Goal: Task Accomplishment & Management: Complete application form

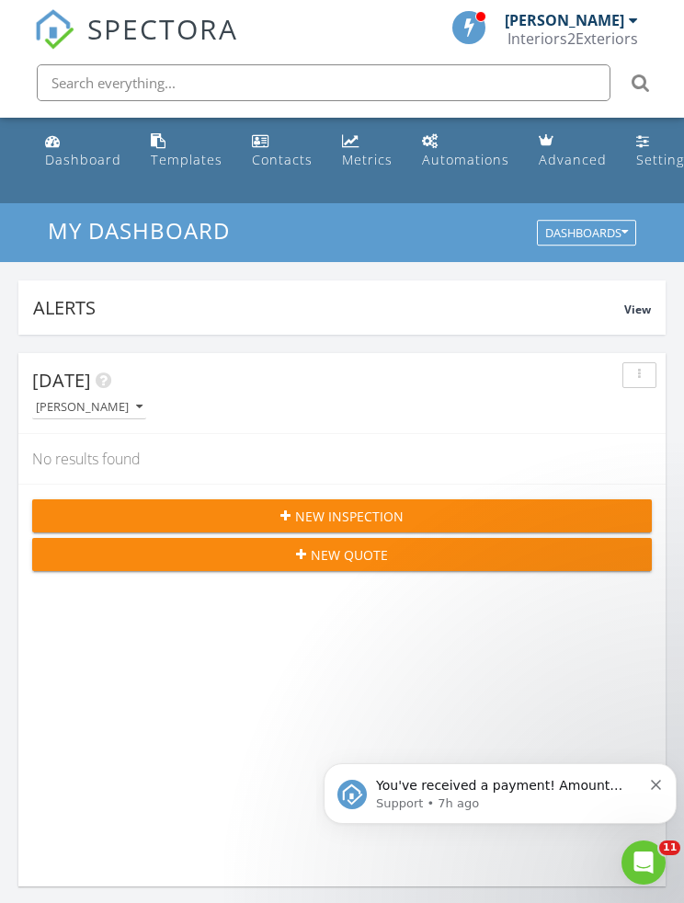
click at [440, 502] on button "New Inspection" at bounding box center [342, 515] width 620 height 33
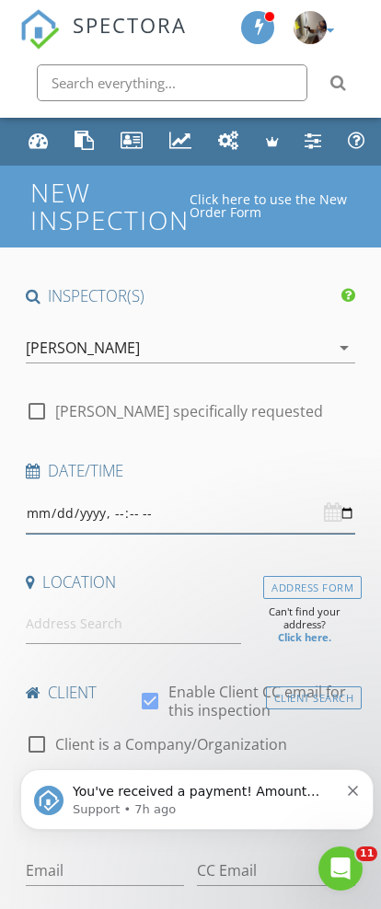
click at [178, 509] on input "datetime-local" at bounding box center [191, 514] width 330 height 40
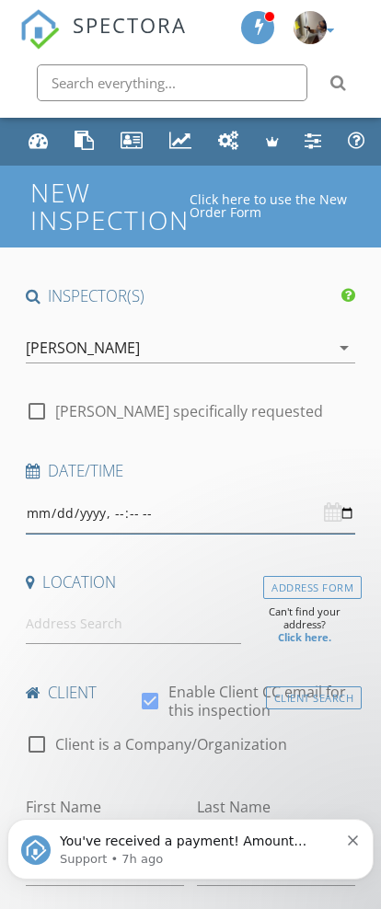
type input "[DATE]T10:00"
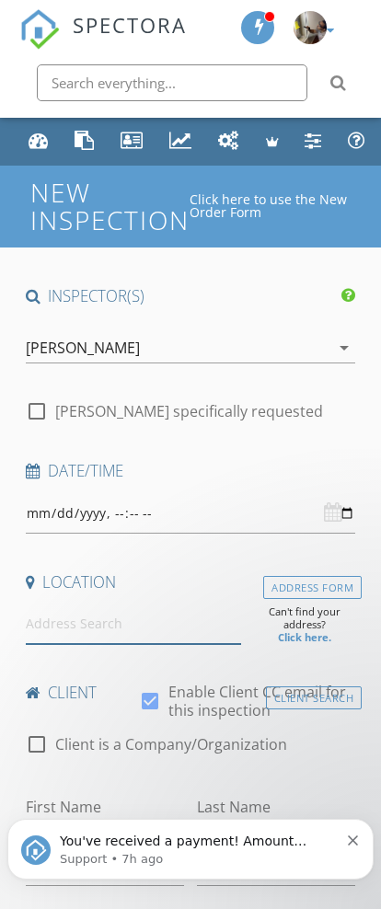
click at [86, 618] on input at bounding box center [133, 624] width 215 height 40
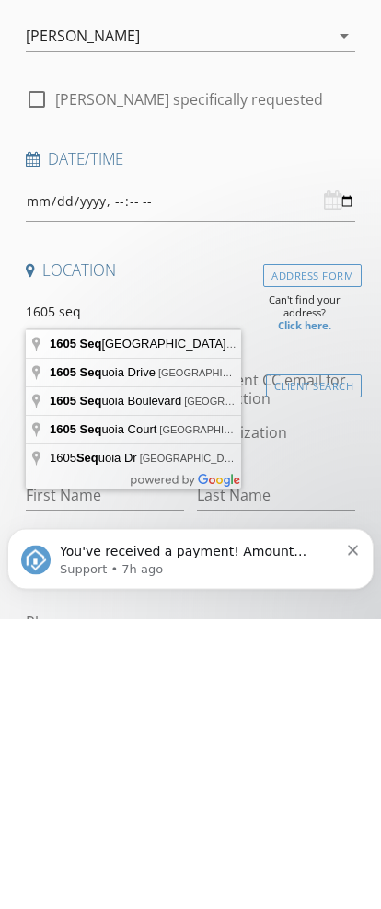
type input "1605 Sequoia Street, Napa, CA, USA"
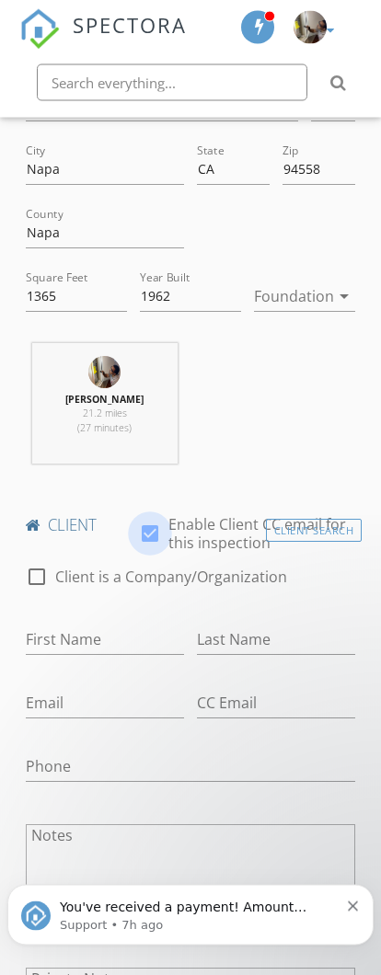
scroll to position [528, 0]
click at [156, 539] on div at bounding box center [149, 533] width 31 height 31
checkbox input "false"
click at [28, 633] on input "First Name" at bounding box center [105, 639] width 158 height 30
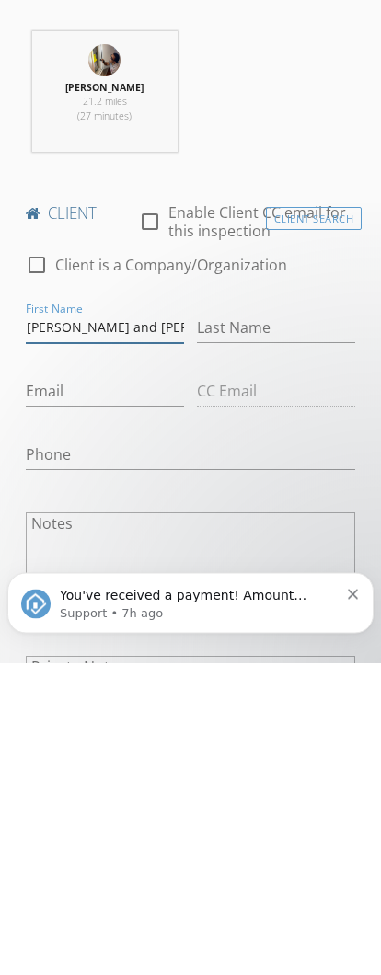
type input "[PERSON_NAME] and [PERSON_NAME]"
click at [244, 625] on input "Last Name" at bounding box center [276, 640] width 158 height 30
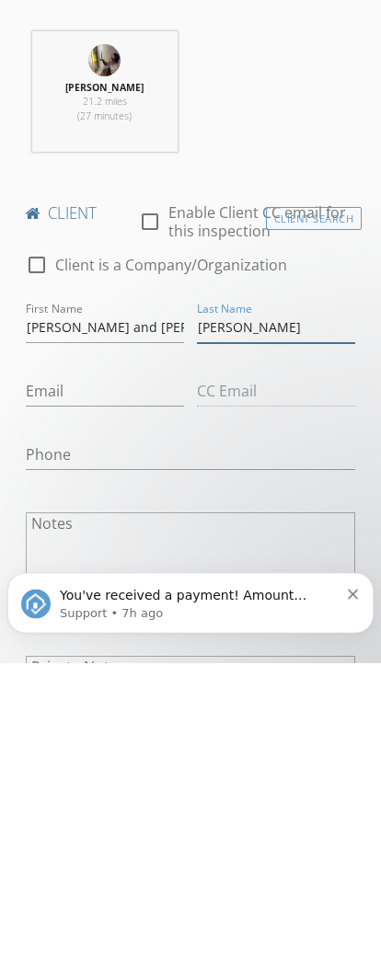
type input "[PERSON_NAME]"
click at [69, 689] on input "Email" at bounding box center [105, 704] width 158 height 30
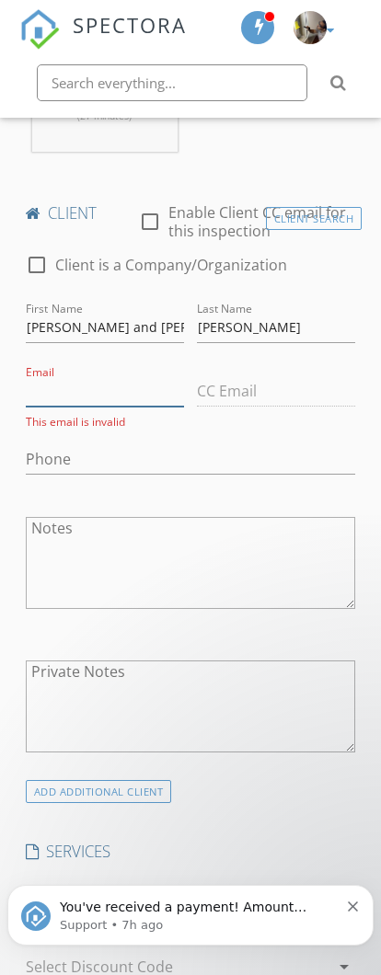
click at [58, 384] on input "Email" at bounding box center [105, 391] width 158 height 30
paste input "karendozier@att.net"
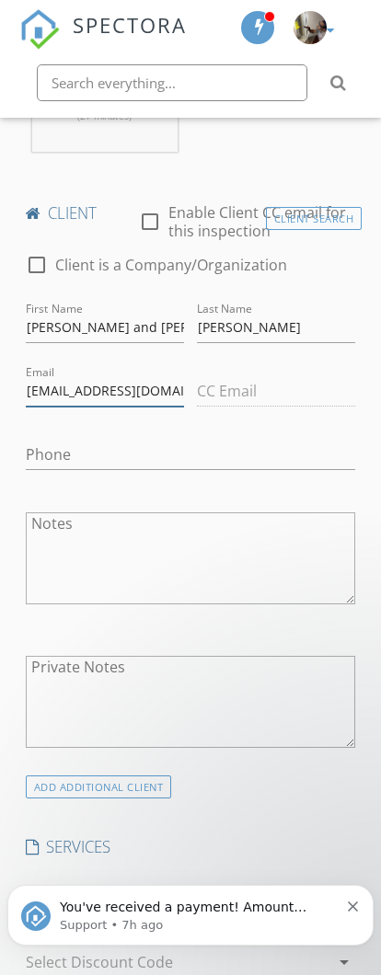
type input "karendozier@att.net"
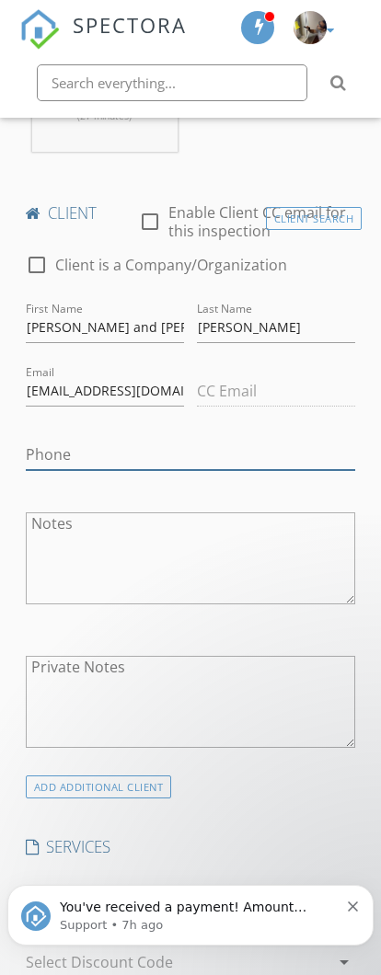
click at [75, 452] on input "Phone" at bounding box center [191, 455] width 330 height 30
paste input "707-363-2600"
type input "707-363-2600"
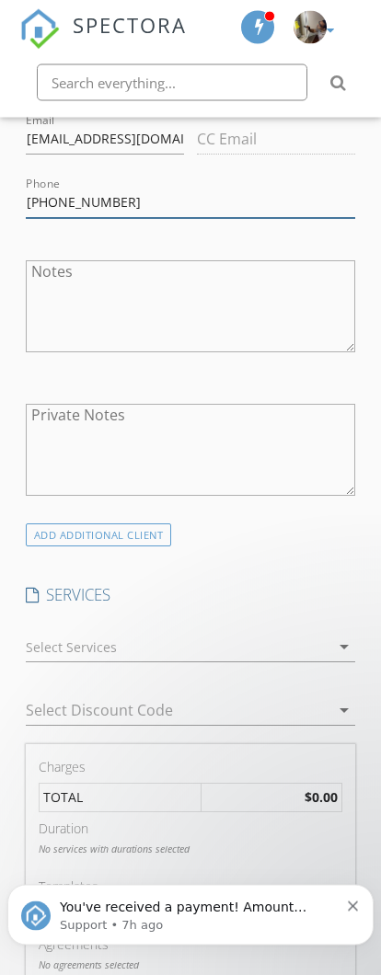
scroll to position [1092, 0]
click at [340, 632] on div "arrow_drop_down" at bounding box center [191, 647] width 330 height 30
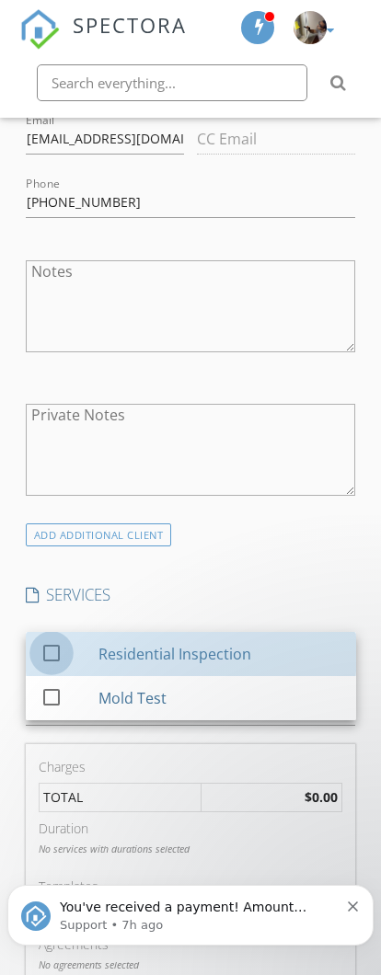
click at [64, 642] on div "check_box_outline_blank" at bounding box center [54, 653] width 29 height 22
checkbox input "true"
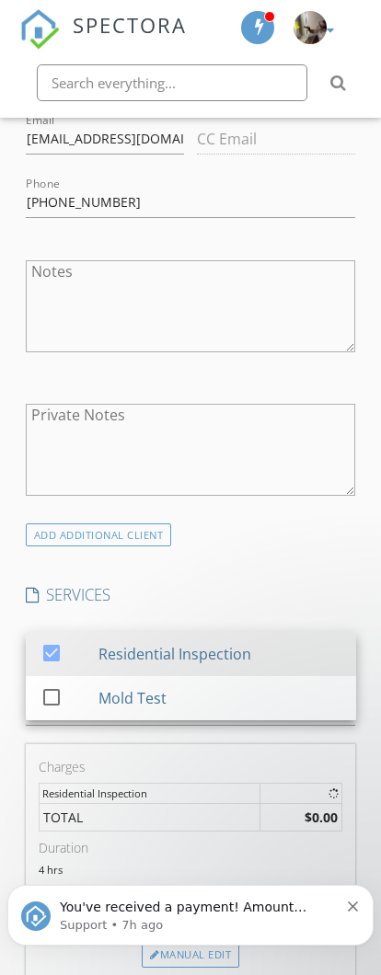
click at [336, 552] on div "INSPECTOR(S) check_box Darius Lowery PRIMARY Darius Lowery arrow_drop_down chec…" at bounding box center [190, 825] width 343 height 3263
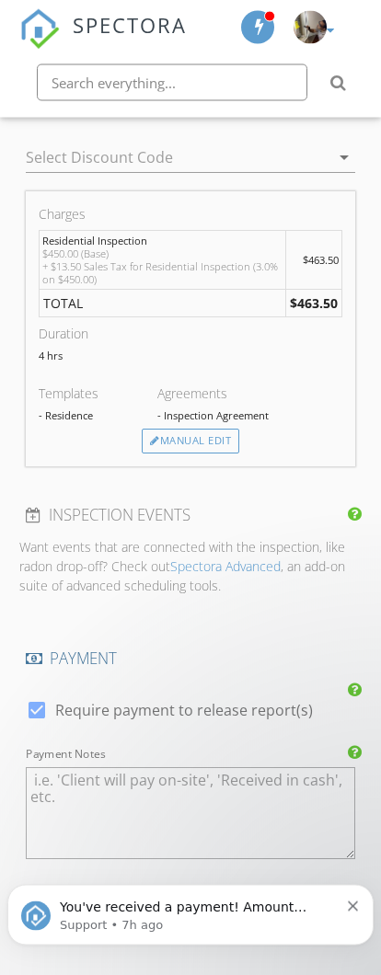
scroll to position [1644, 0]
click at [36, 694] on div at bounding box center [36, 709] width 31 height 31
checkbox input "false"
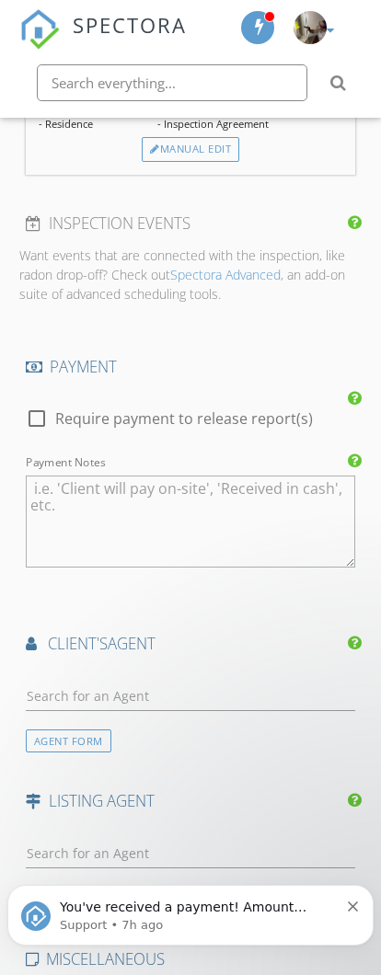
scroll to position [1956, 0]
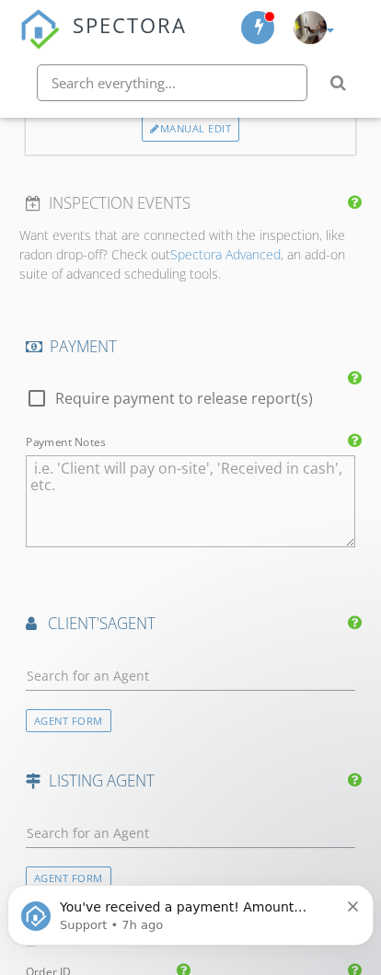
click at [56, 714] on div "AGENT FORM" at bounding box center [69, 720] width 86 height 23
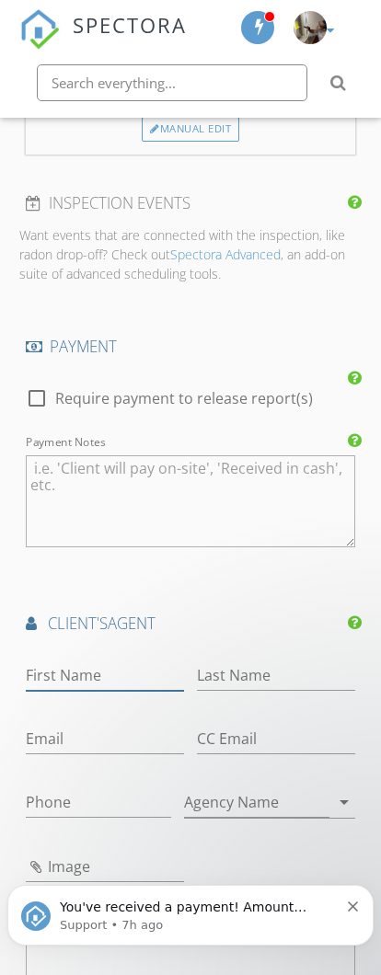
click at [41, 670] on input "First Name" at bounding box center [105, 675] width 158 height 30
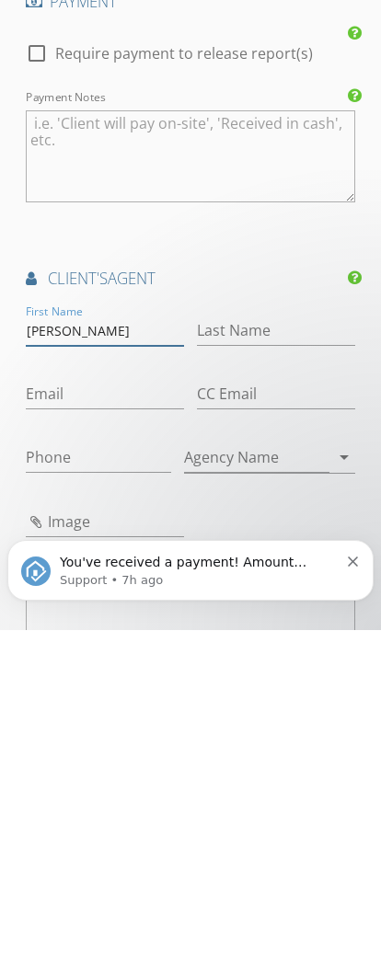
type input "Scott"
click at [242, 660] on input "Last Name" at bounding box center [276, 675] width 158 height 30
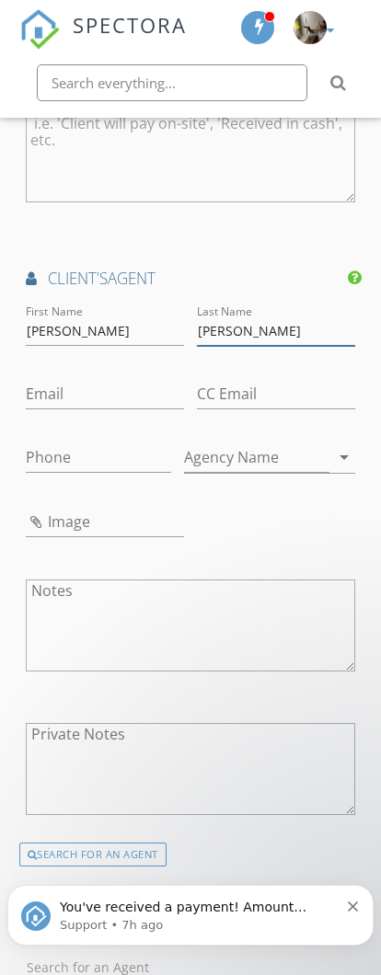
type input "Dozier"
click at [54, 385] on input "Email" at bounding box center [105, 394] width 158 height 30
click at [55, 384] on input "Email" at bounding box center [105, 394] width 158 height 30
paste input "scott@diamondgroupestates.com"
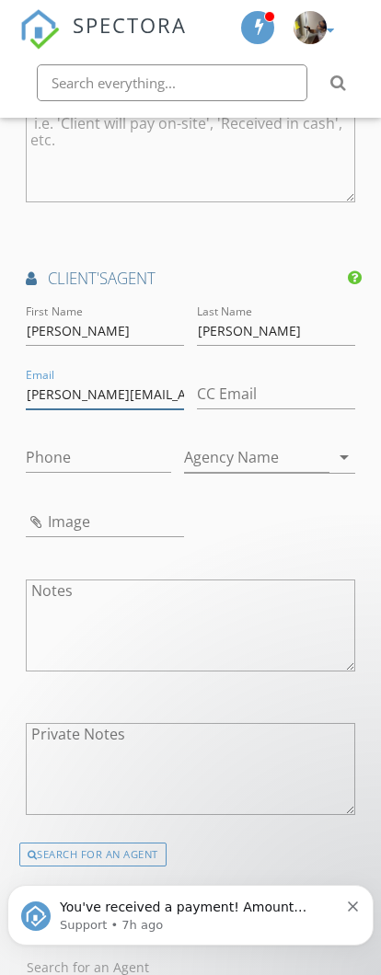
type input "scott@diamondgroupestates.com"
click at [53, 442] on input "Phone" at bounding box center [98, 457] width 145 height 30
click at [55, 442] on input "Phone" at bounding box center [98, 457] width 145 height 30
paste input "707-806-7396"
type input "707-806-7396"
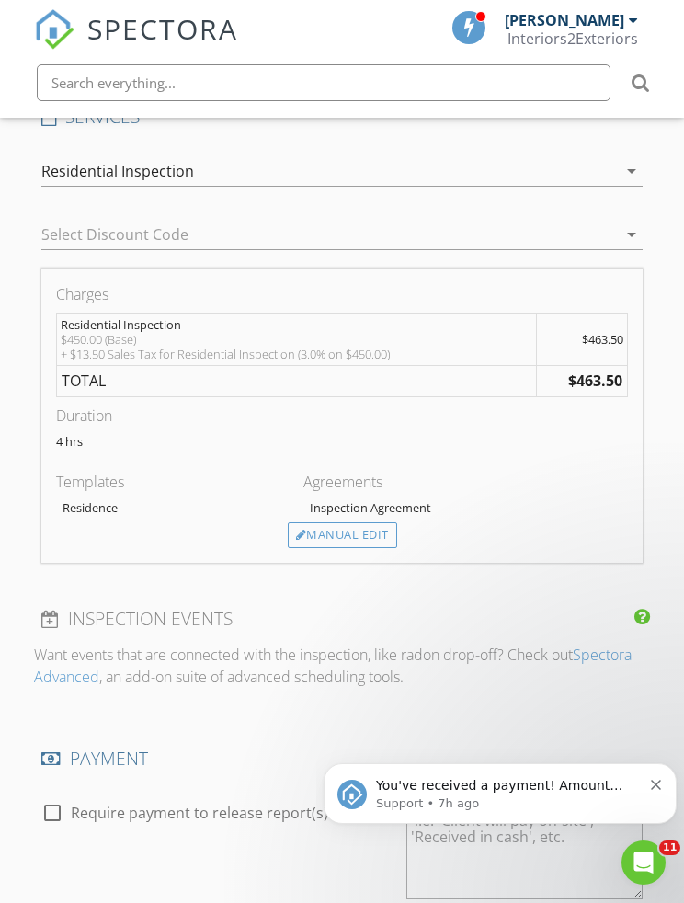
scroll to position [0, 0]
click at [651, 780] on button "Dismiss notification" at bounding box center [657, 782] width 12 height 15
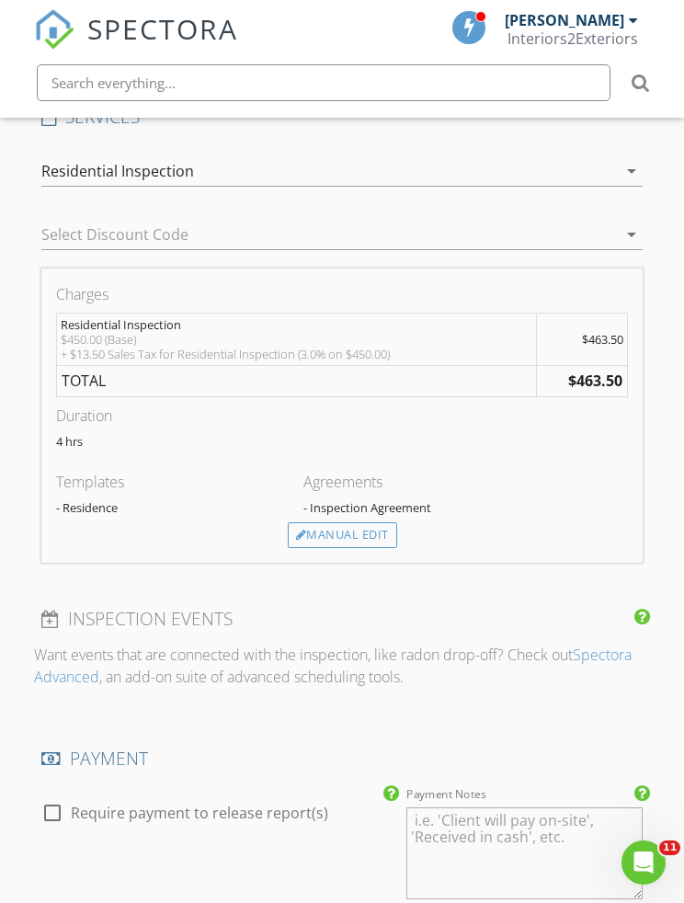
click at [337, 522] on div "Manual Edit" at bounding box center [342, 535] width 109 height 26
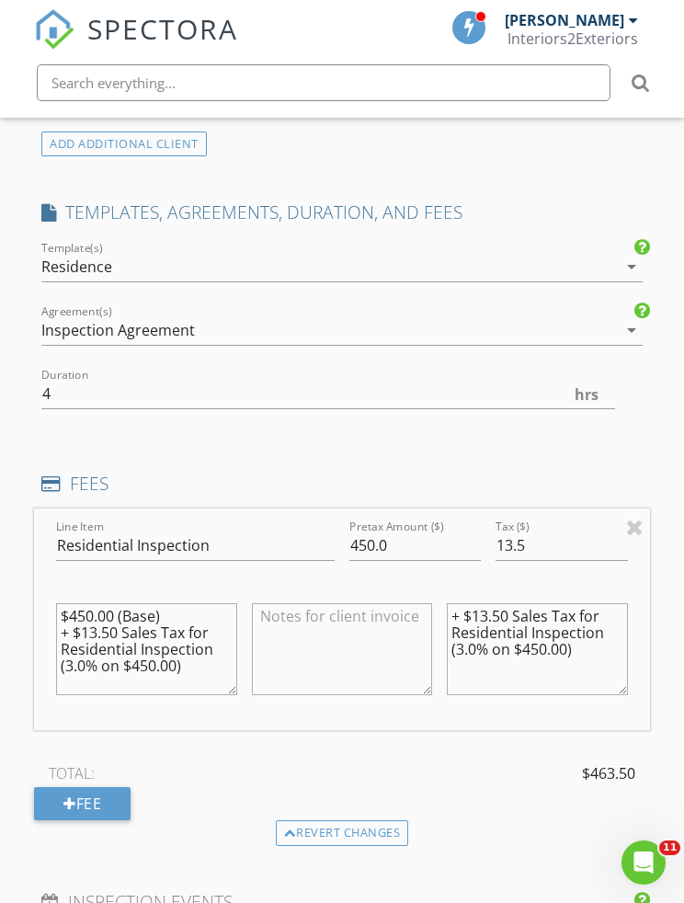
scroll to position [1443, 0]
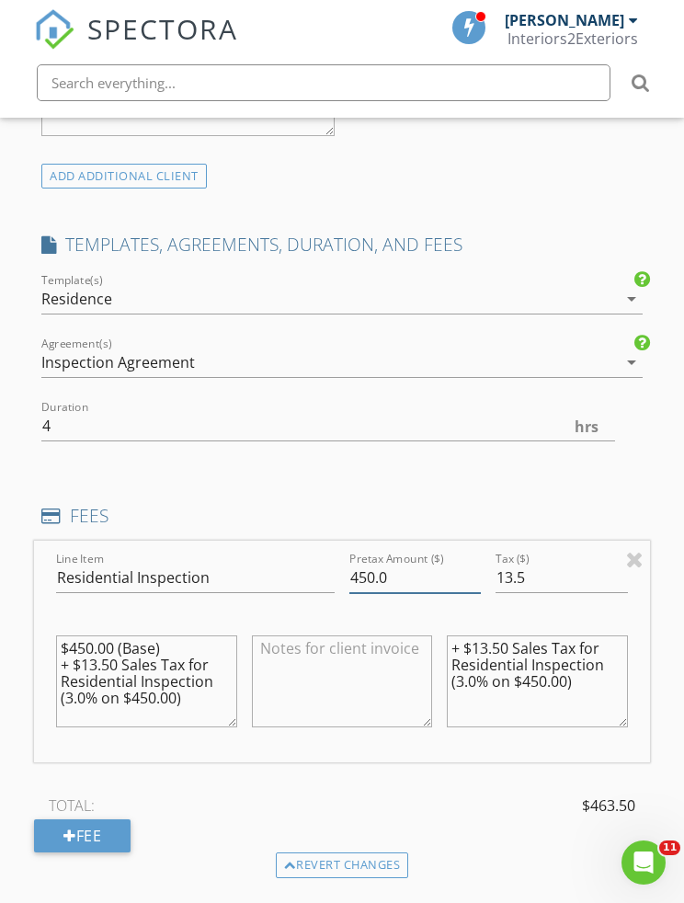
click at [423, 563] on input "450.0" at bounding box center [414, 578] width 131 height 30
type input "4"
type input "0"
click at [559, 563] on input "13.5" at bounding box center [561, 578] width 131 height 30
type input "1"
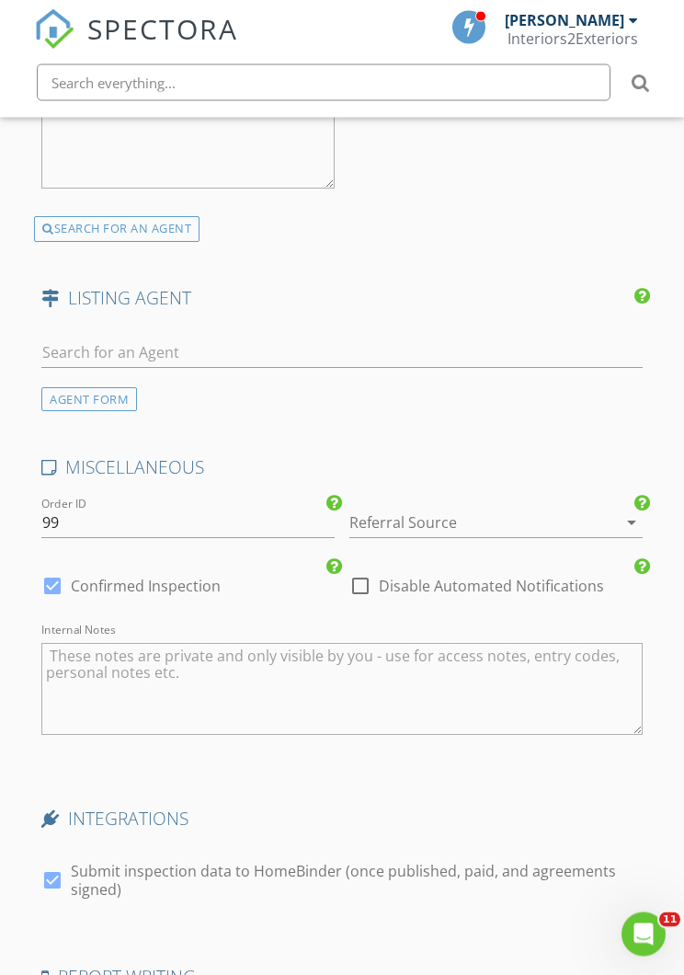
scroll to position [3089, 0]
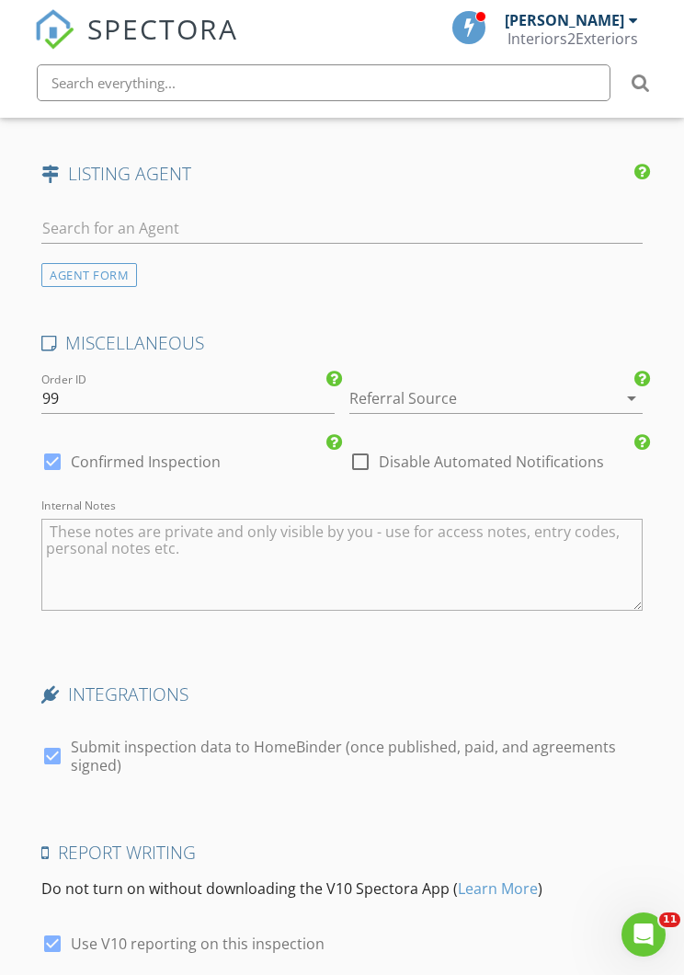
type input "0"
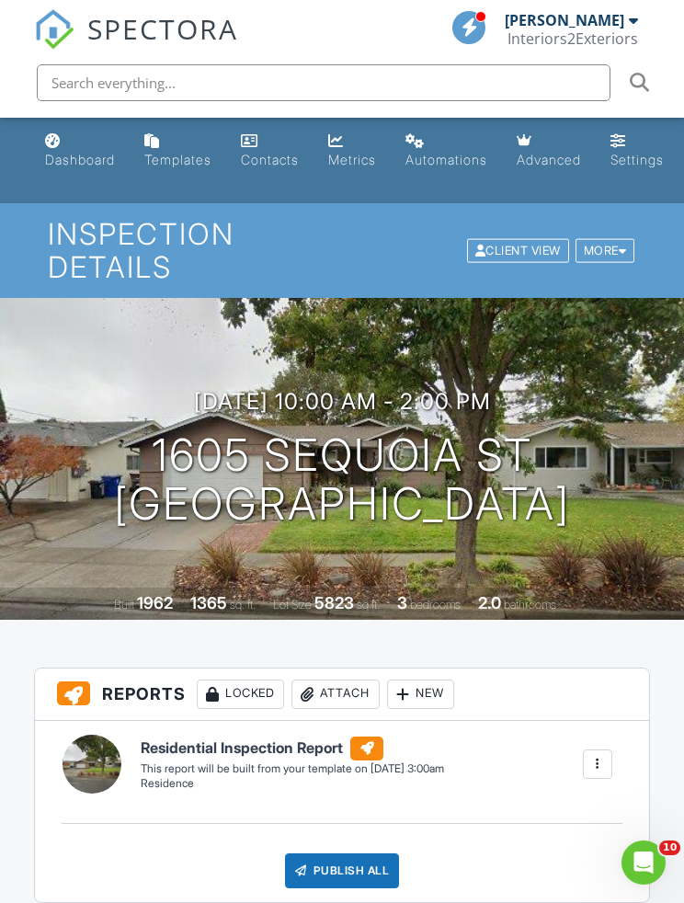
click at [72, 154] on div "Dashboard" at bounding box center [80, 160] width 70 height 16
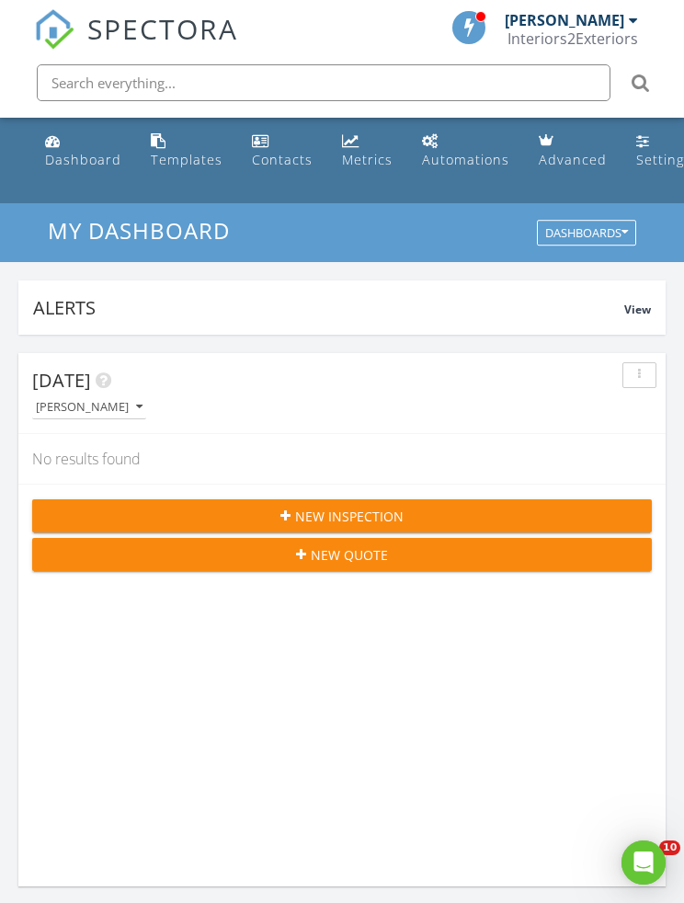
scroll to position [3146, 685]
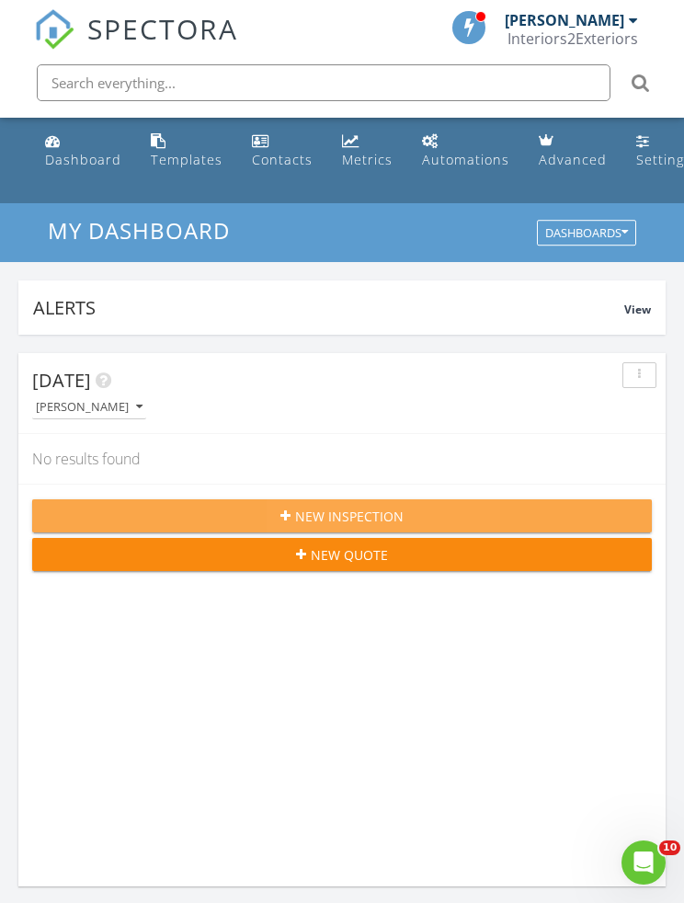
click at [398, 513] on span "New Inspection" at bounding box center [349, 516] width 109 height 19
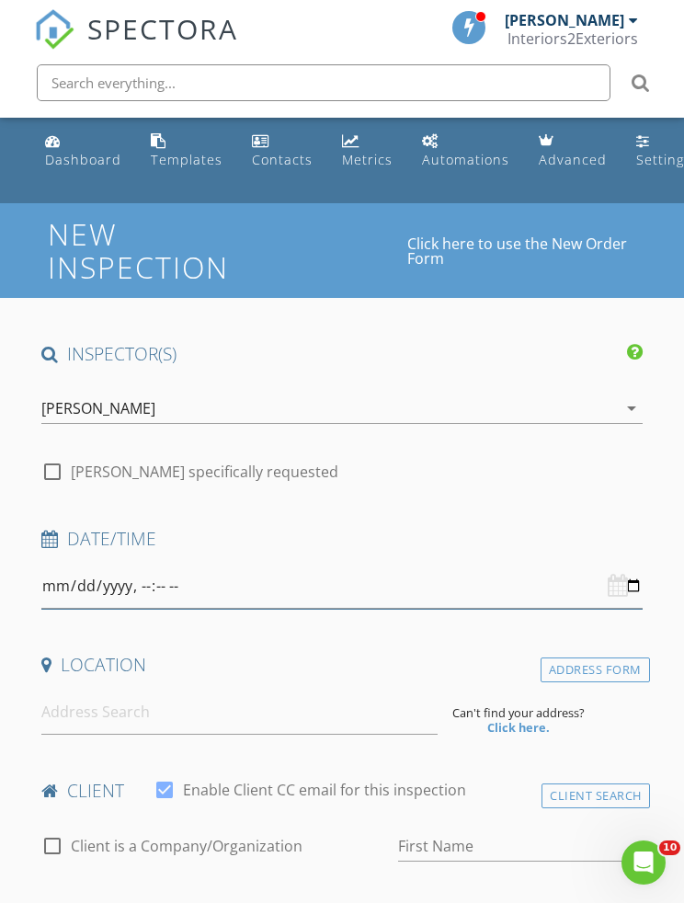
click at [375, 588] on input "datetime-local" at bounding box center [341, 586] width 601 height 45
type input "[DATE]T11:00"
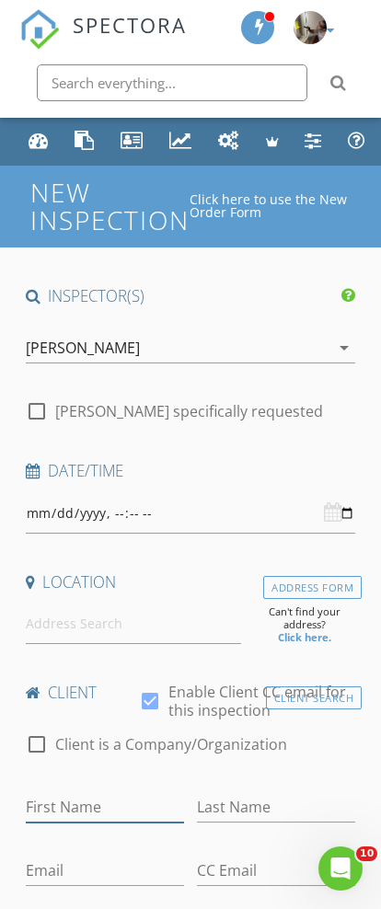
click at [38, 799] on input "First Name" at bounding box center [105, 807] width 158 height 30
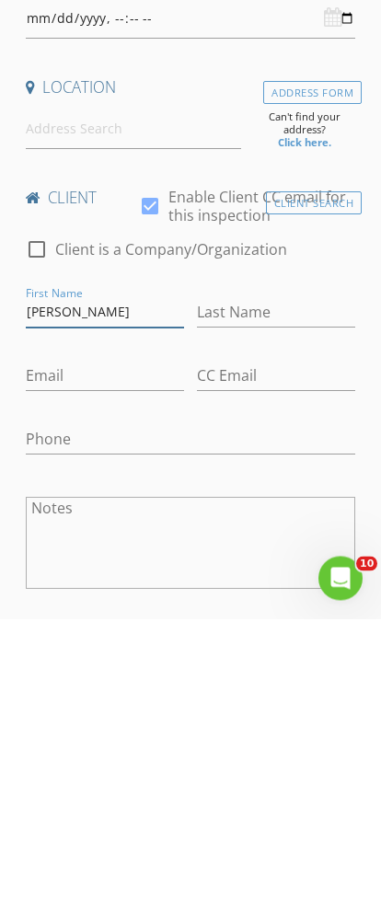
type input "[PERSON_NAME]"
click at [240, 588] on input "Last Name" at bounding box center [276, 603] width 158 height 30
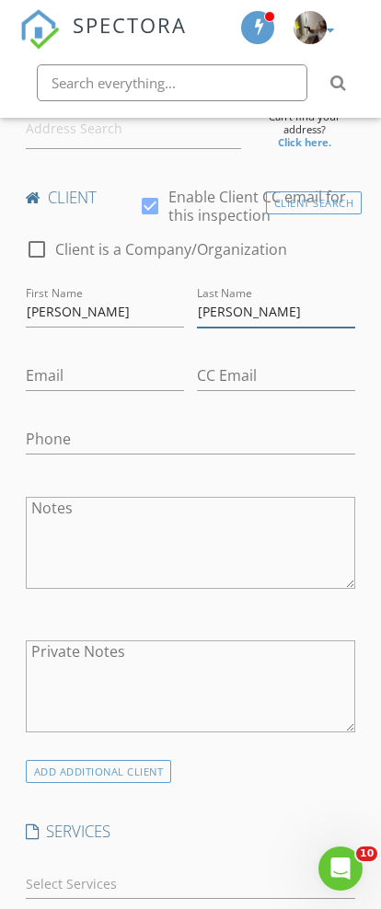
type input "[PERSON_NAME]"
click at [42, 378] on input "Email" at bounding box center [105, 375] width 158 height 30
click at [37, 377] on input "Email" at bounding box center [105, 376] width 158 height 30
paste input "[EMAIL_ADDRESS][DOMAIN_NAME]"
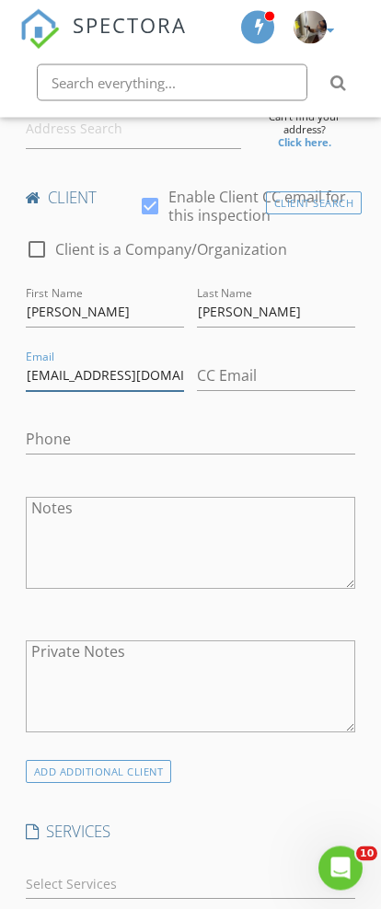
type input "[EMAIL_ADDRESS][DOMAIN_NAME]"
click at [157, 207] on div at bounding box center [149, 206] width 31 height 31
checkbox input "false"
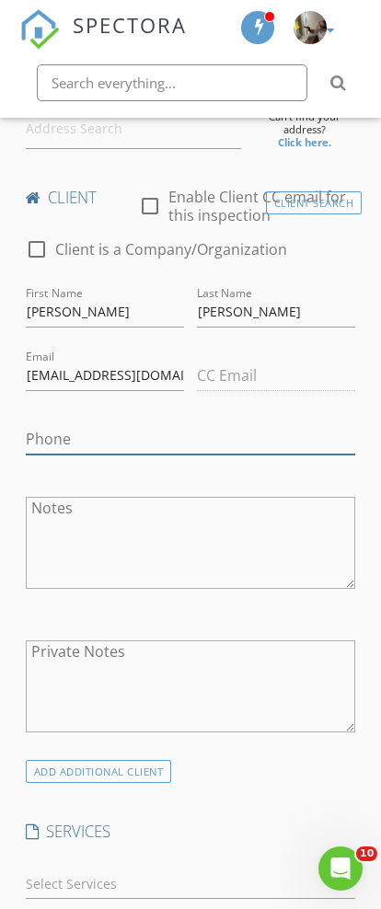
click at [47, 439] on input "Phone" at bounding box center [191, 439] width 330 height 30
paste input "[PHONE_NUMBER]"
type input "[PHONE_NUMBER]"
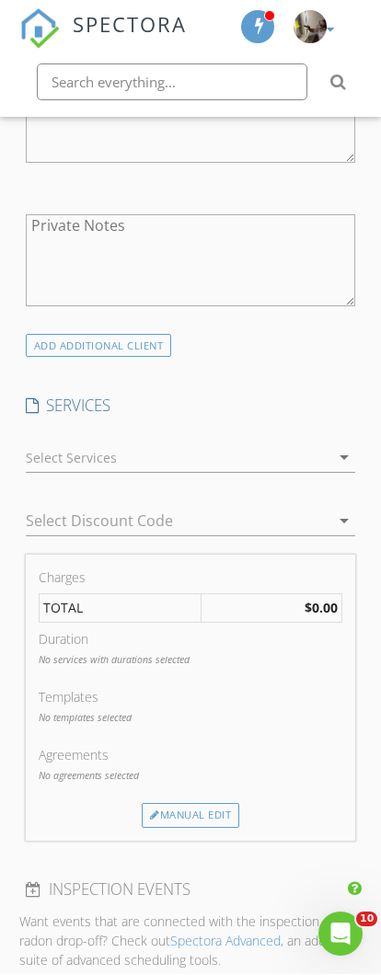
scroll to position [920, 0]
click at [338, 454] on icon "arrow_drop_down" at bounding box center [344, 457] width 22 height 22
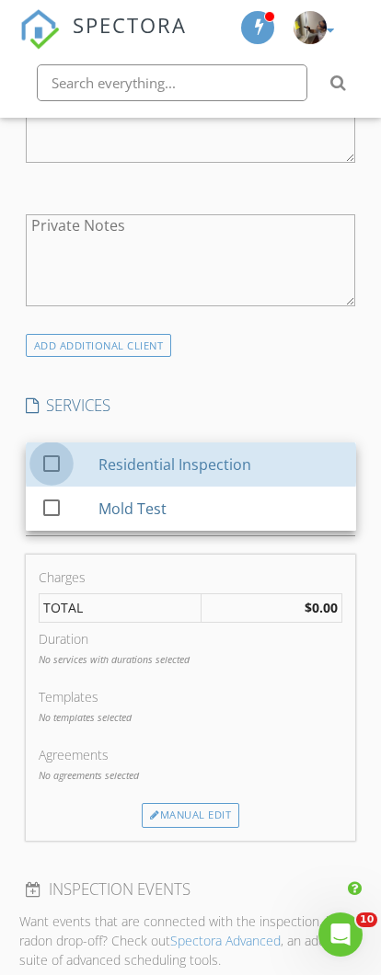
click at [57, 454] on div at bounding box center [51, 463] width 31 height 31
checkbox input "true"
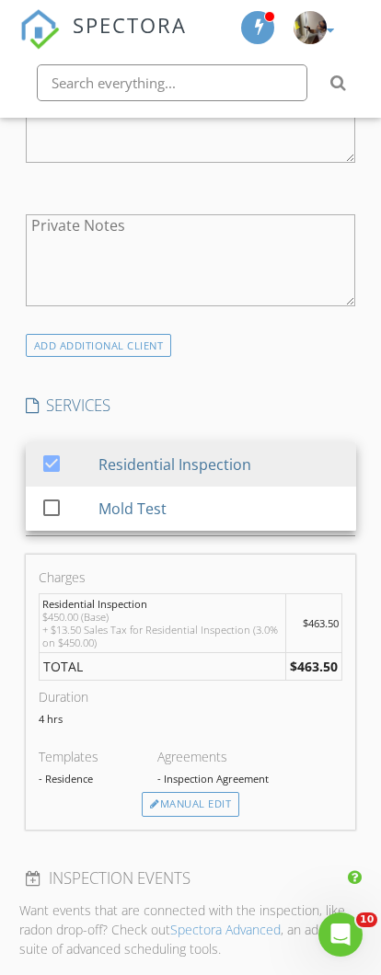
click at [232, 380] on div "INSPECTOR(S) check_box [PERSON_NAME] PRIMARY [PERSON_NAME] arrow_drop_down chec…" at bounding box center [190, 836] width 343 height 2941
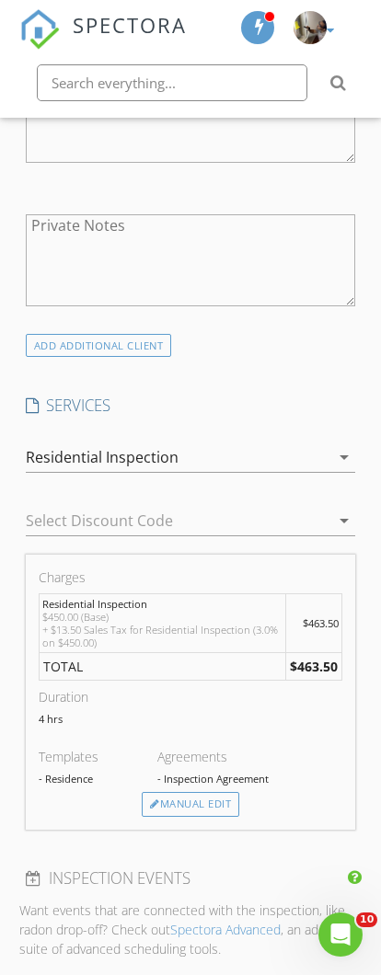
click at [178, 804] on div "Manual Edit" at bounding box center [190, 804] width 97 height 24
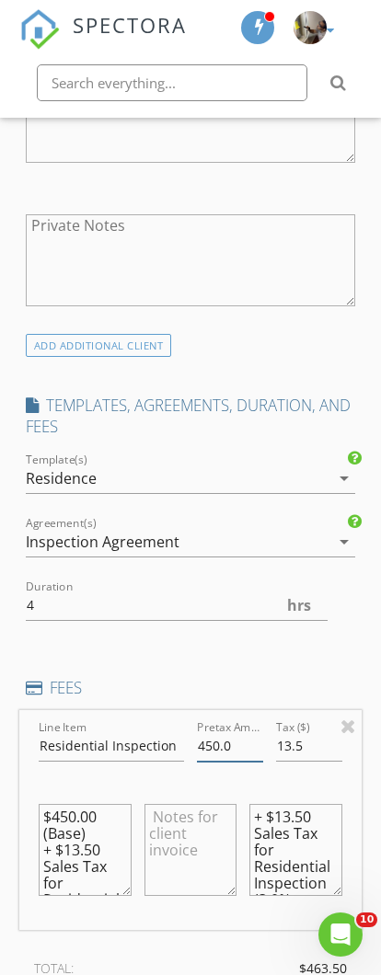
click at [247, 747] on input "450.0" at bounding box center [230, 746] width 66 height 30
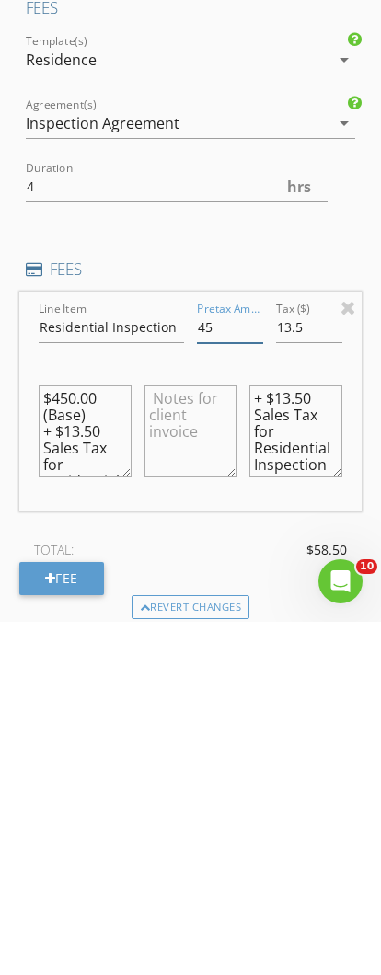
type input "4"
type input "0"
click at [312, 666] on input "13.5" at bounding box center [309, 681] width 66 height 30
type input "1"
type input "0"
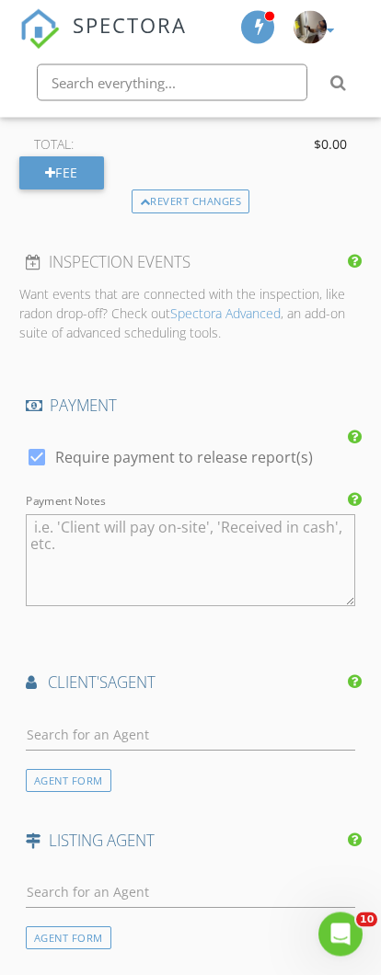
scroll to position [1744, 0]
click at [35, 446] on div at bounding box center [36, 456] width 31 height 31
checkbox input "false"
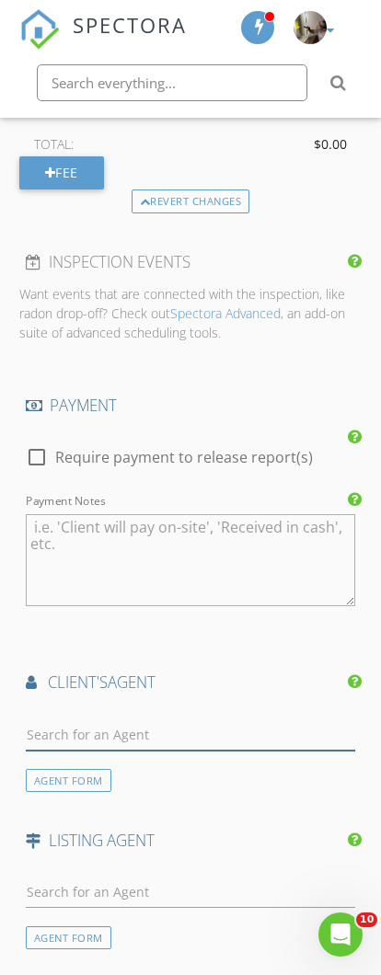
click at [43, 723] on input "text" at bounding box center [191, 735] width 330 height 30
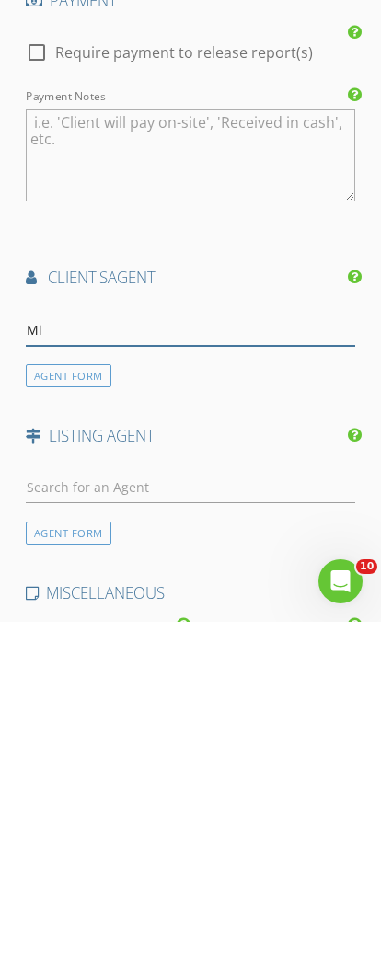
type input "Mil"
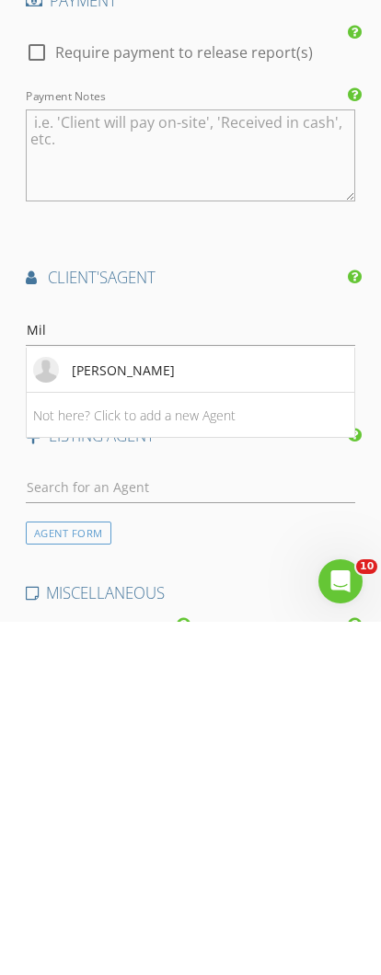
click at [88, 714] on div "[PERSON_NAME]" at bounding box center [123, 723] width 103 height 19
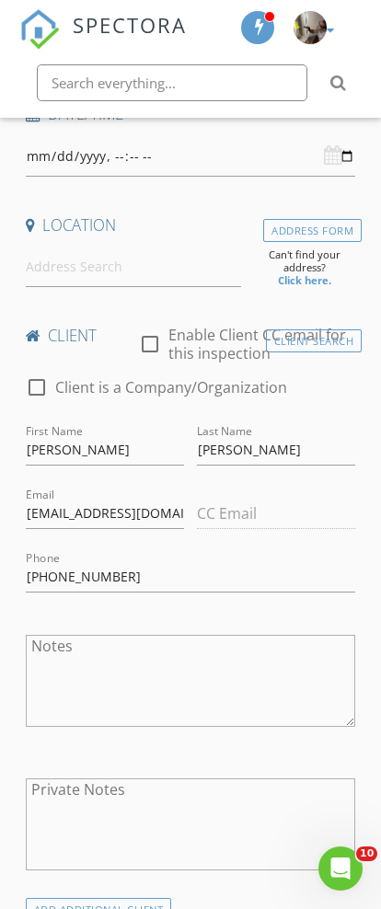
scroll to position [356, 0]
